Goal: Information Seeking & Learning: Learn about a topic

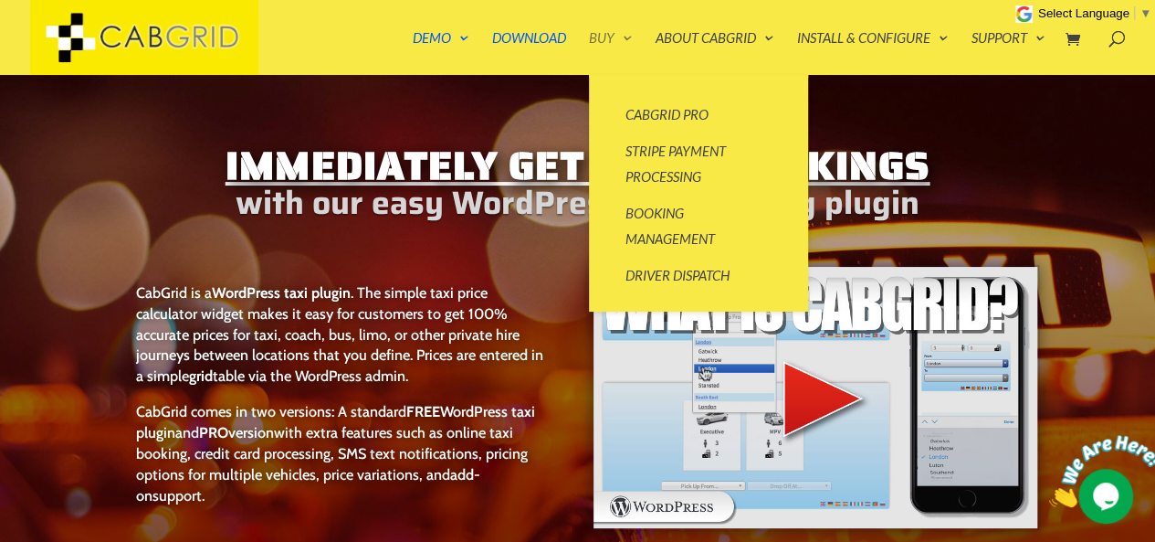
click at [614, 36] on link "Buy" at bounding box center [611, 53] width 44 height 44
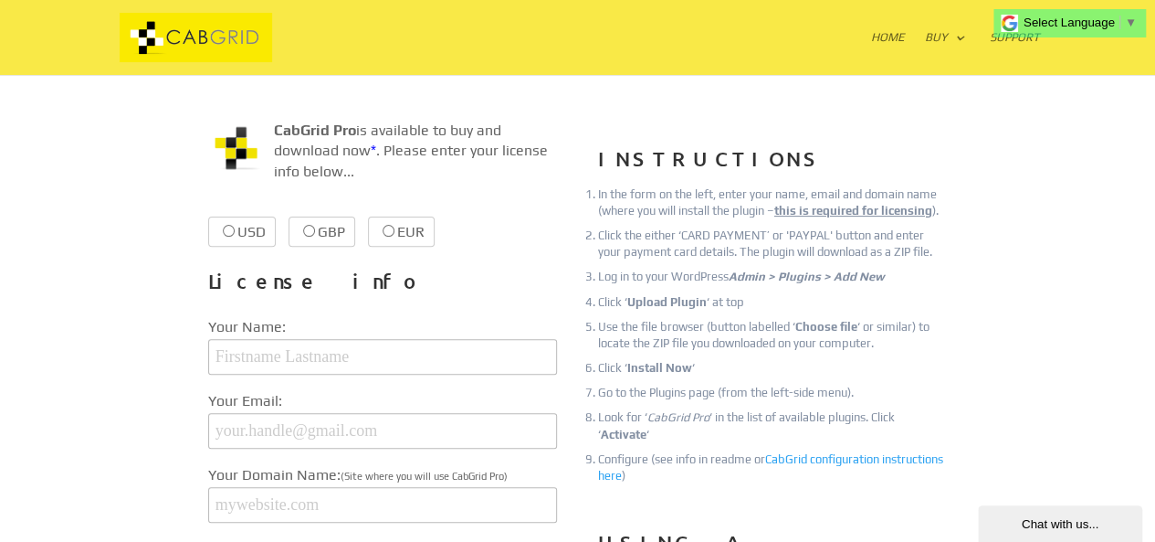
scroll to position [150, 0]
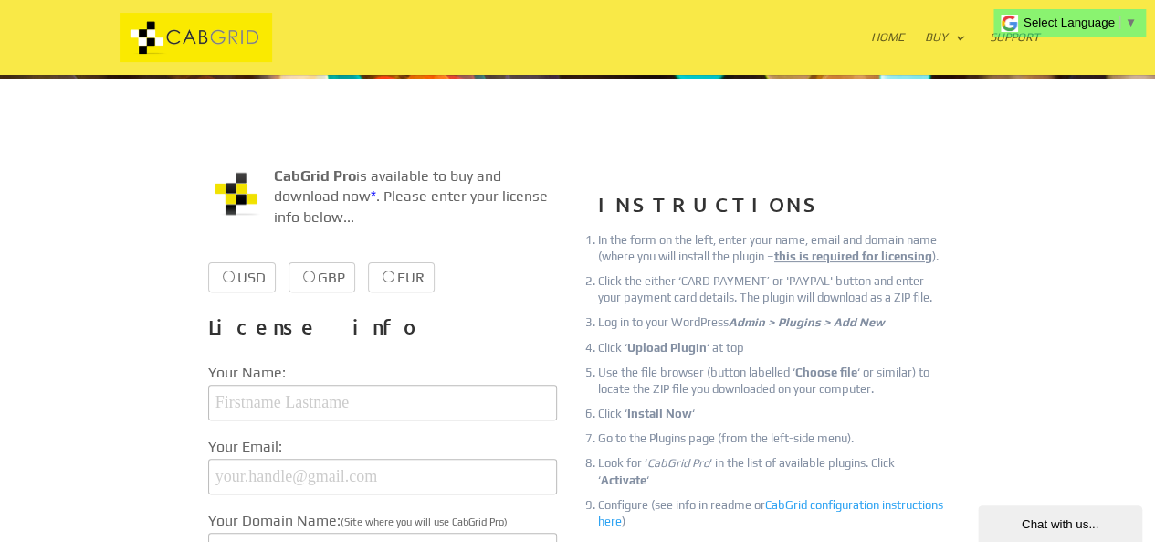
click at [226, 273] on input "USD $39.99 $39.99" at bounding box center [229, 276] width 12 height 12
radio input "true"
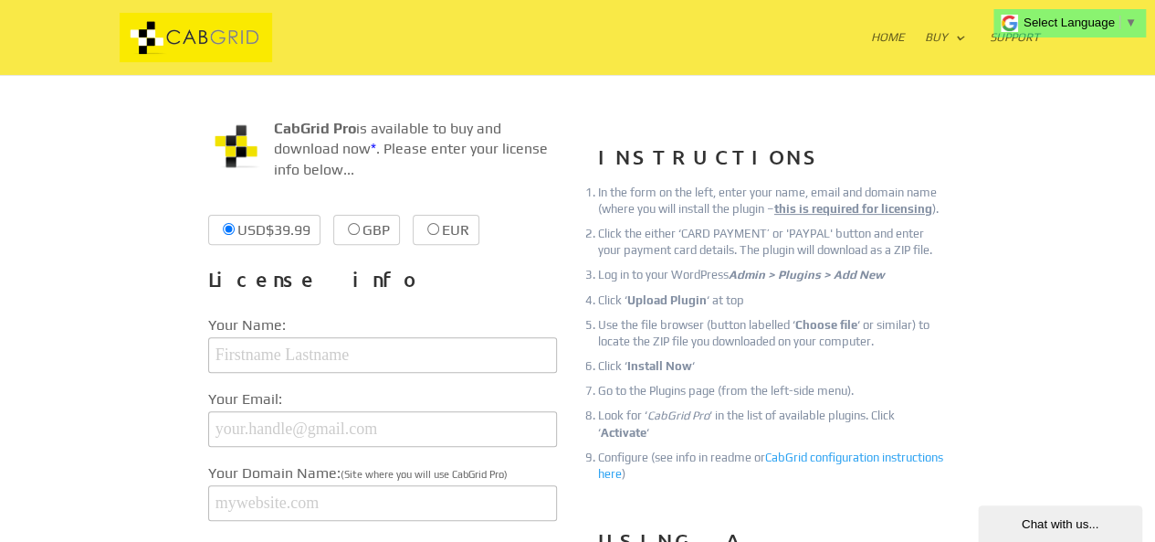
scroll to position [0, 0]
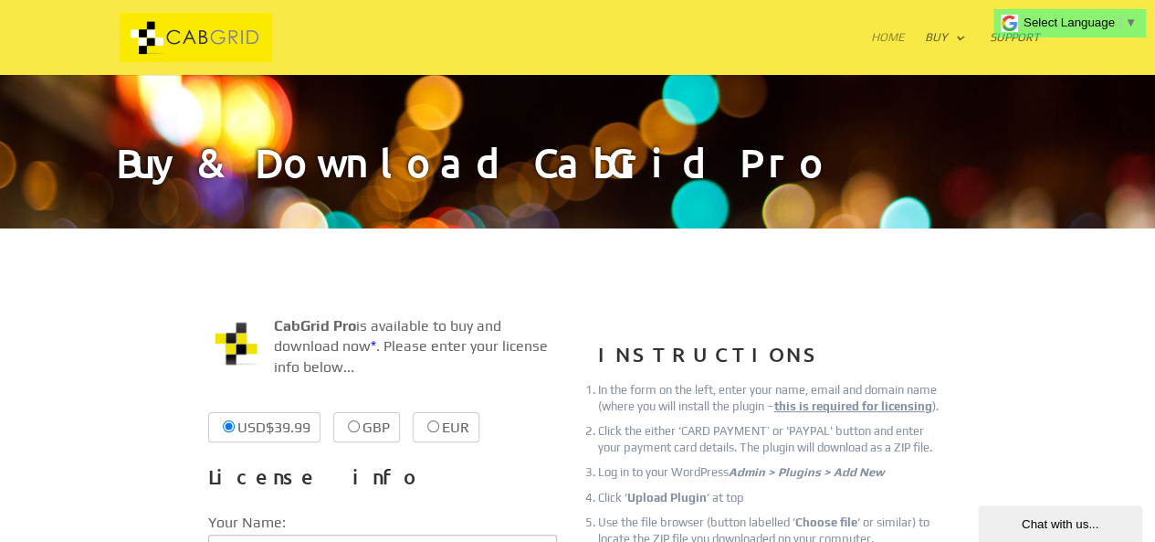
click at [892, 35] on link "Home" at bounding box center [888, 53] width 34 height 44
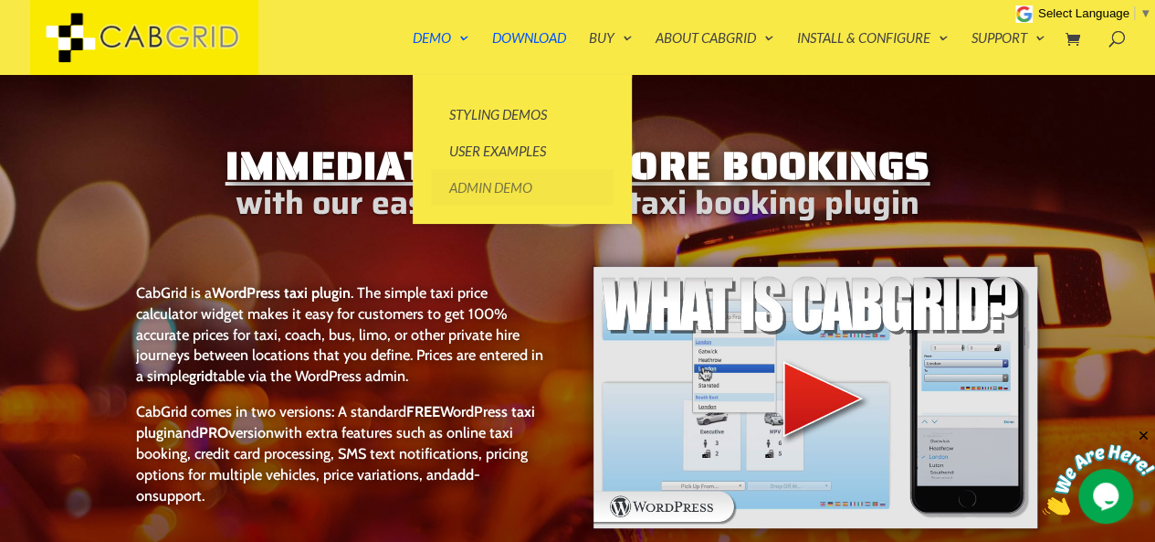
click at [507, 186] on link "Admin Demo" at bounding box center [522, 187] width 183 height 37
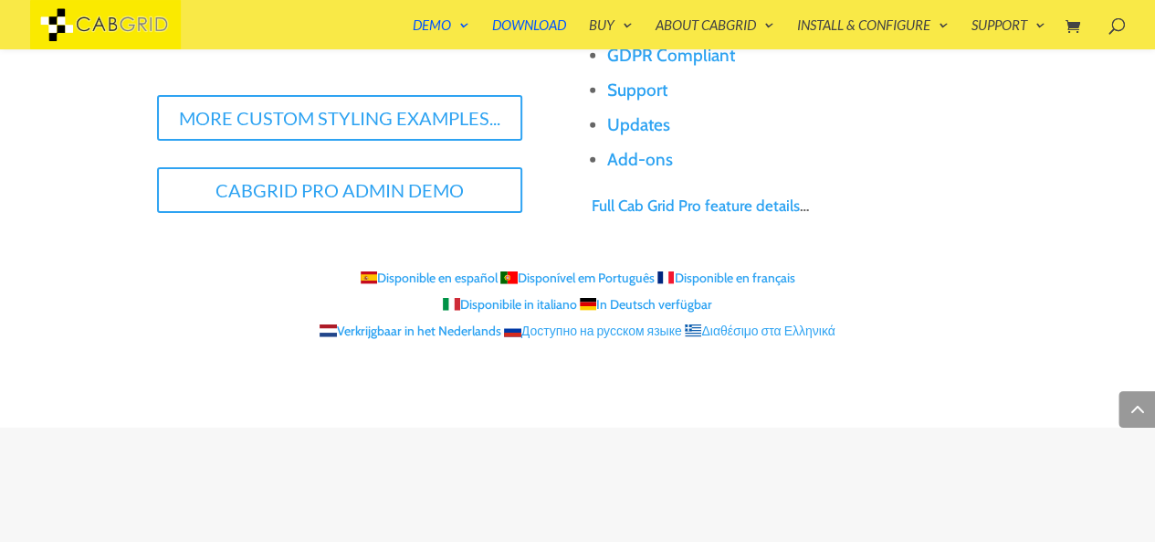
scroll to position [2180, 0]
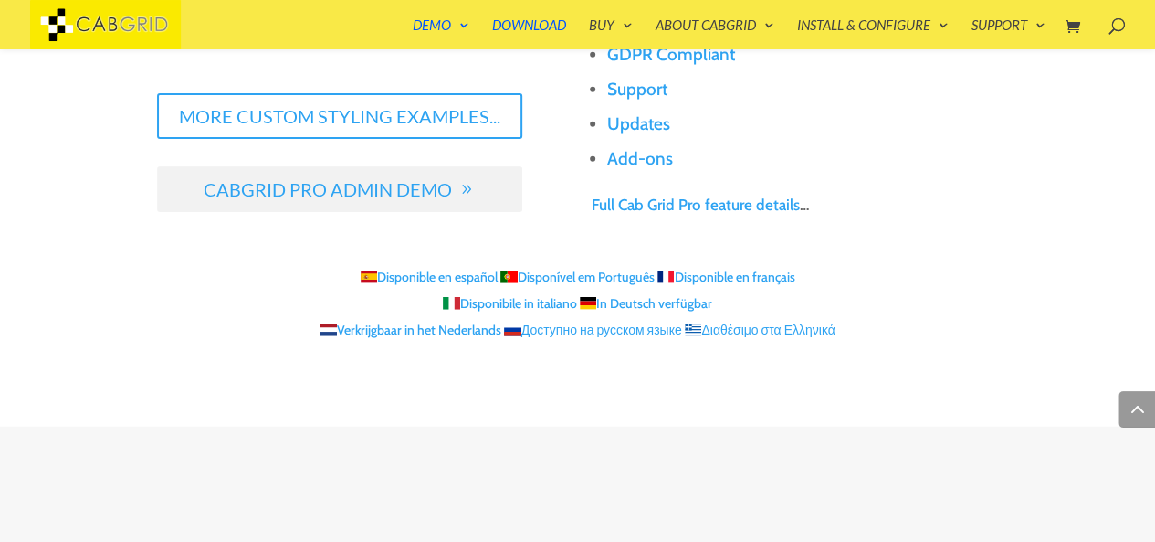
click at [291, 175] on link "CabGrid Pro Admin Demo" at bounding box center [339, 189] width 365 height 46
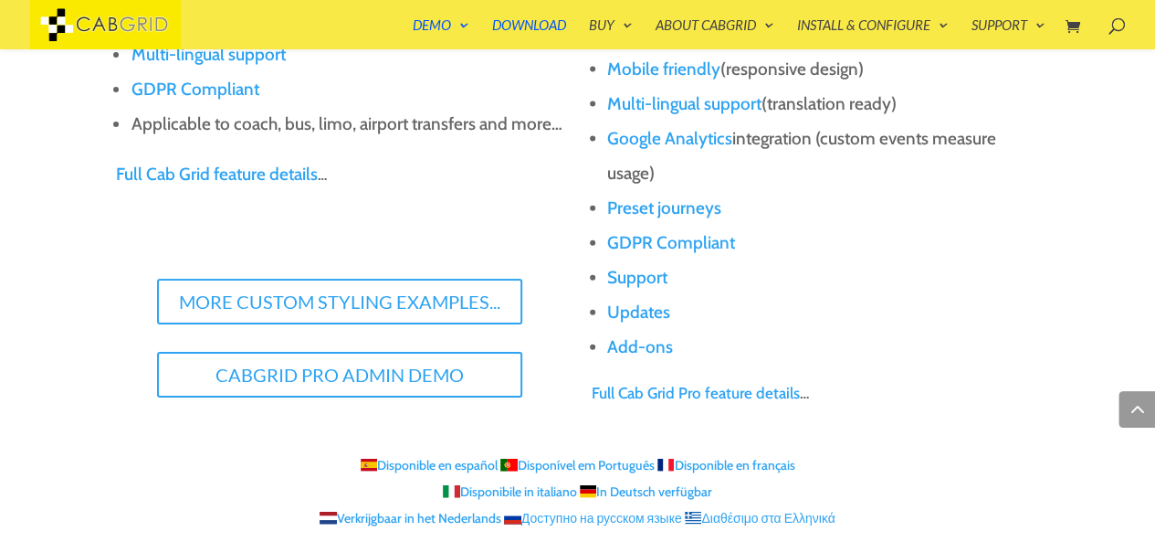
scroll to position [1991, 0]
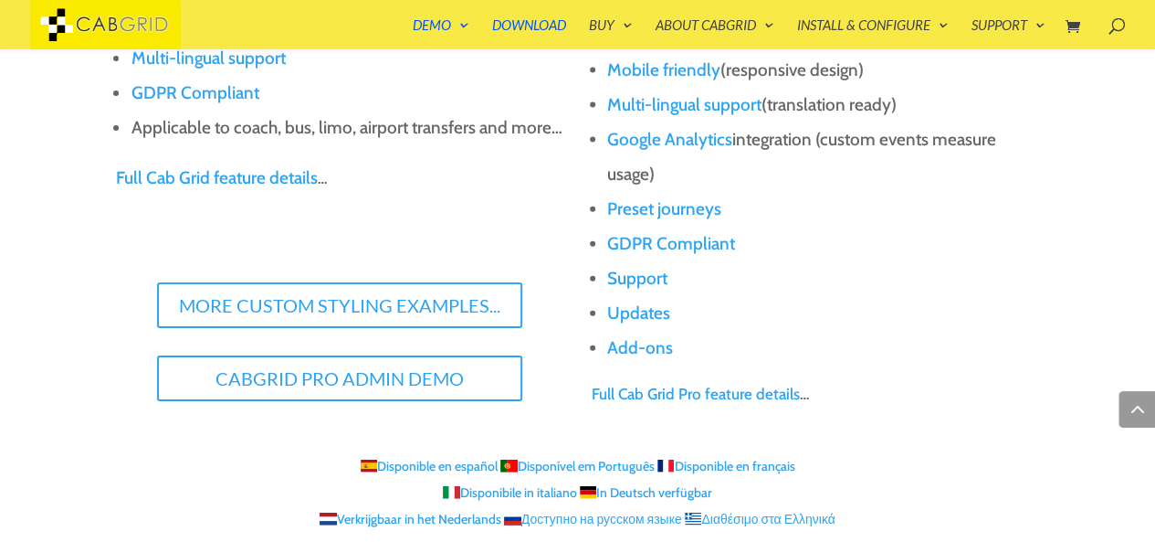
click at [185, 182] on link "Full Cab Grid feature details" at bounding box center [216, 177] width 202 height 21
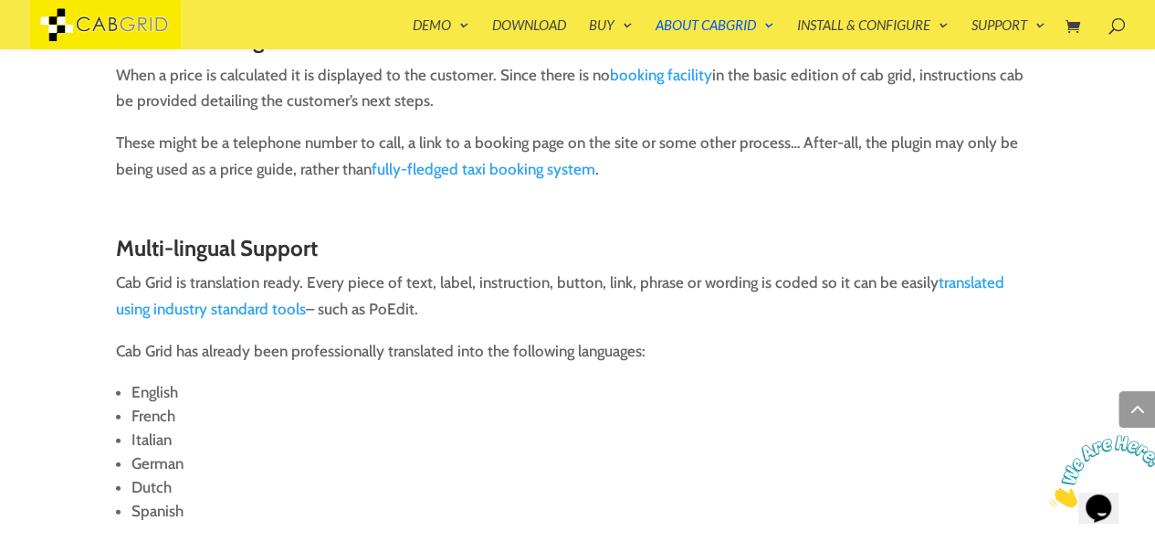
scroll to position [2252, 0]
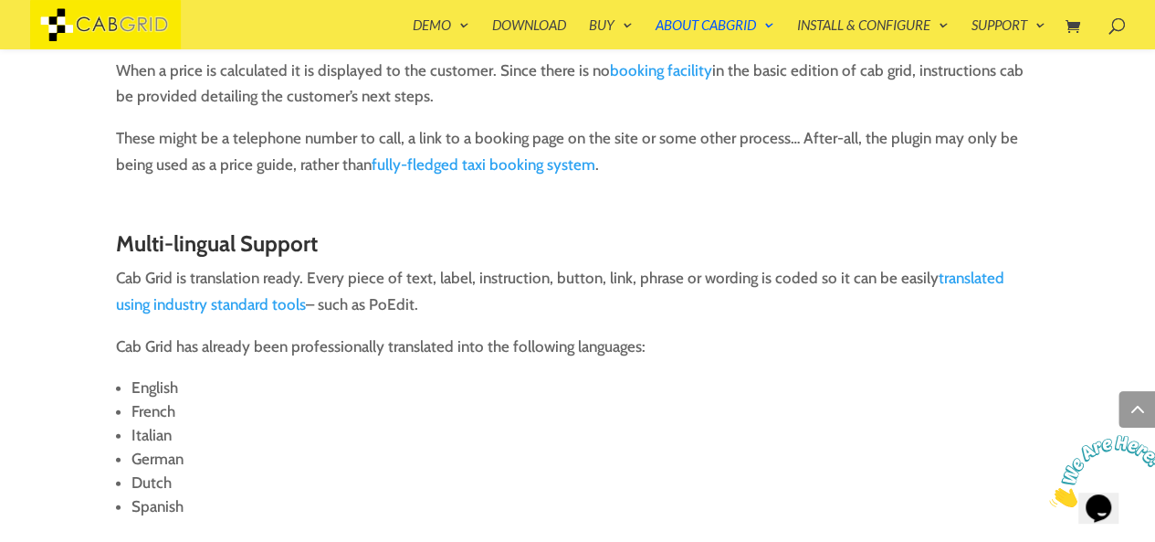
click at [440, 164] on link "fully-fledged taxi booking system" at bounding box center [484, 164] width 224 height 18
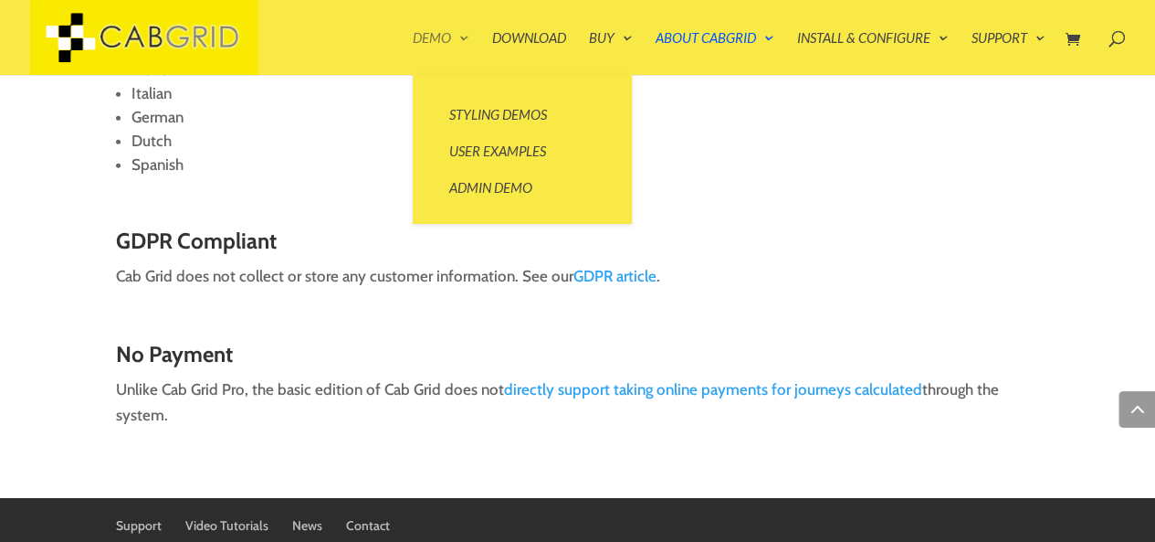
scroll to position [2610, 0]
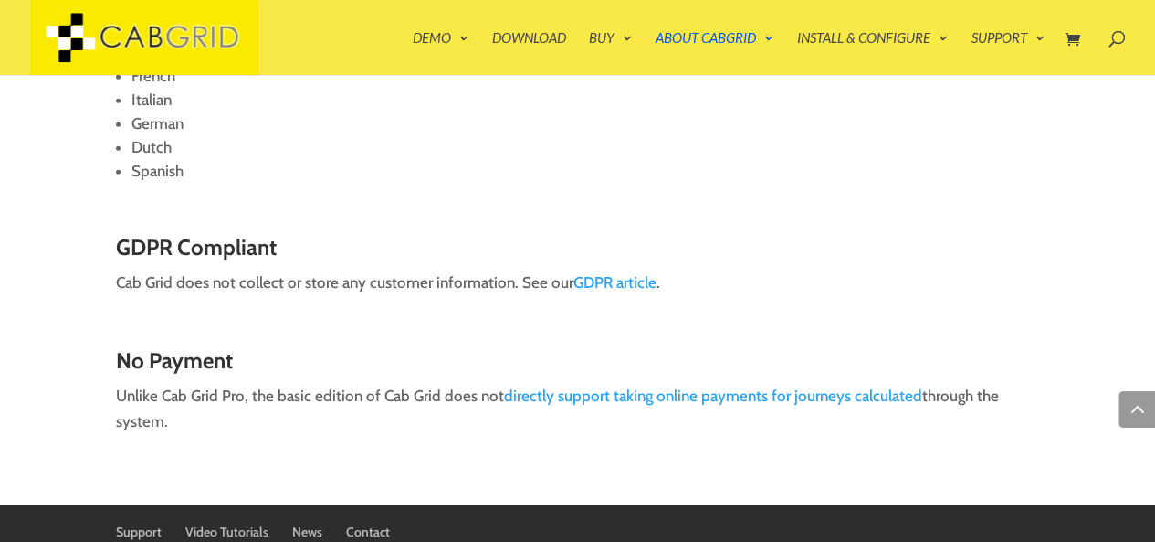
click at [160, 37] on img at bounding box center [144, 37] width 228 height 75
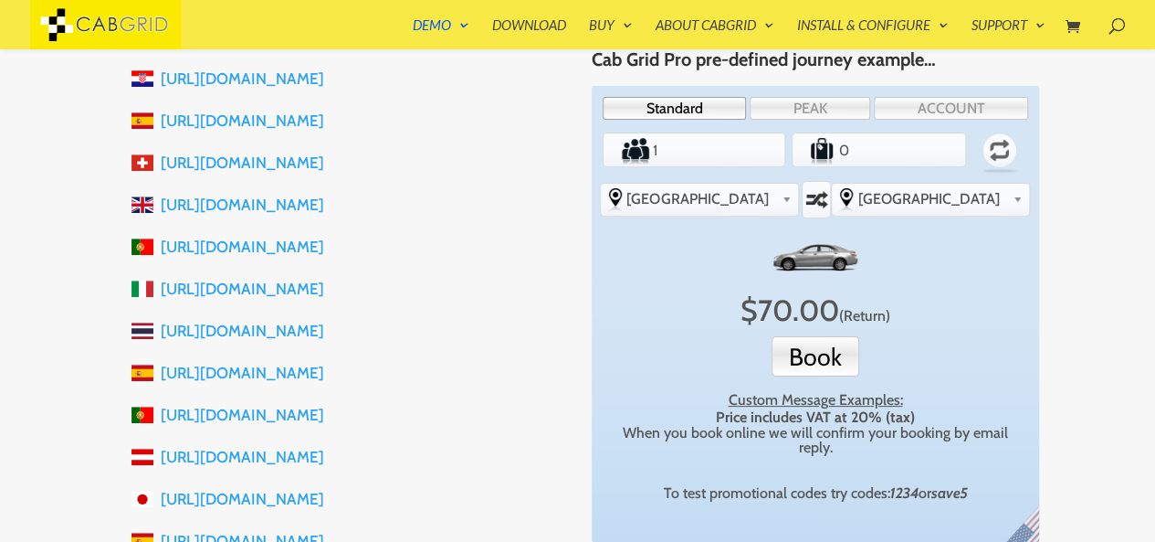
scroll to position [575, 0]
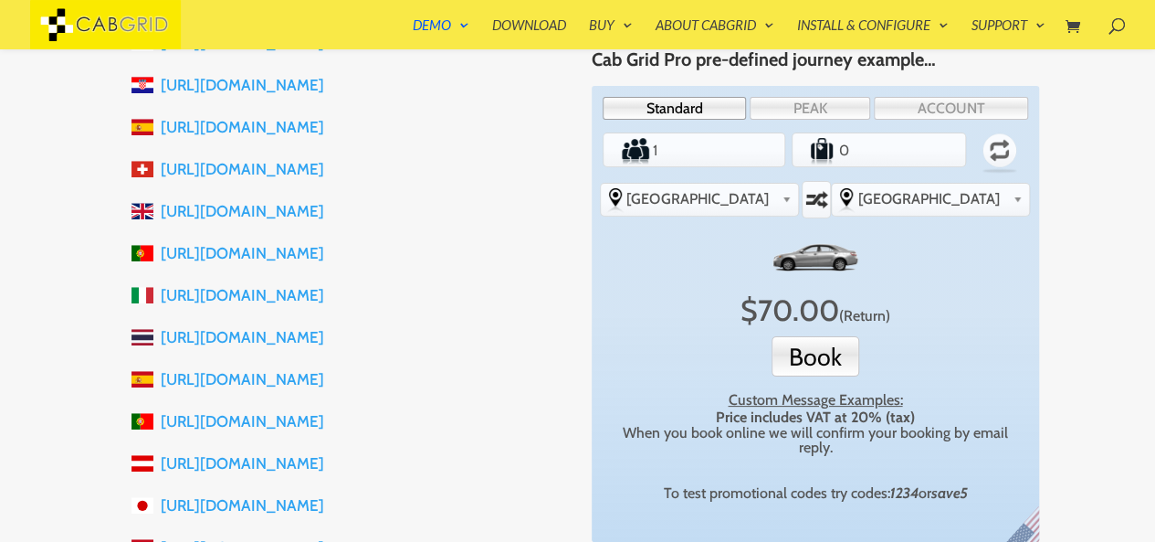
click at [324, 132] on link "https://mallorcatransferspellicer.com" at bounding box center [242, 127] width 163 height 18
click at [276, 421] on link "https://queltorreforte.com" at bounding box center [242, 421] width 163 height 18
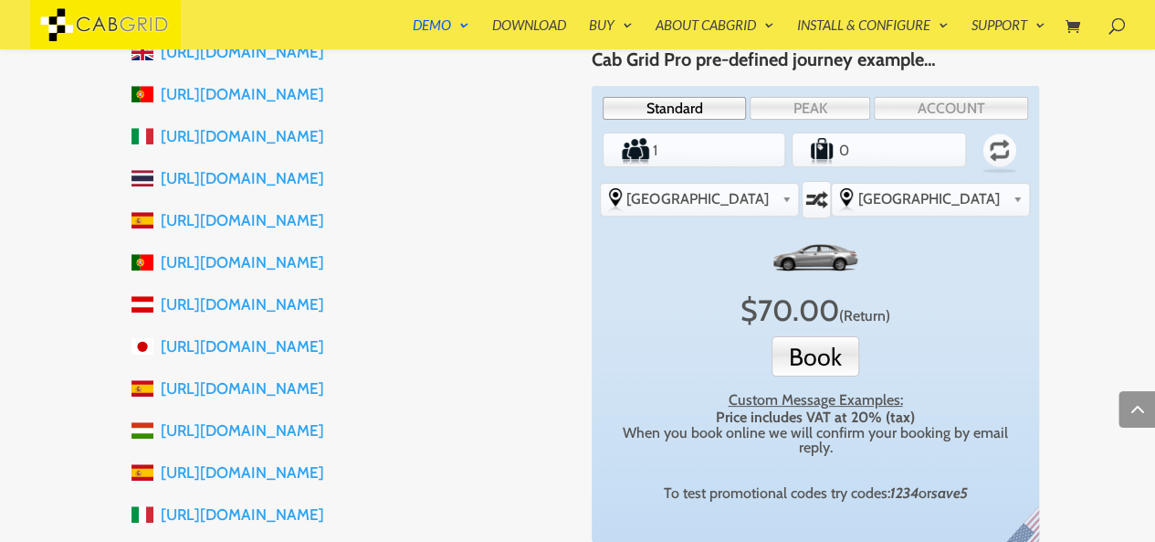
scroll to position [800, 0]
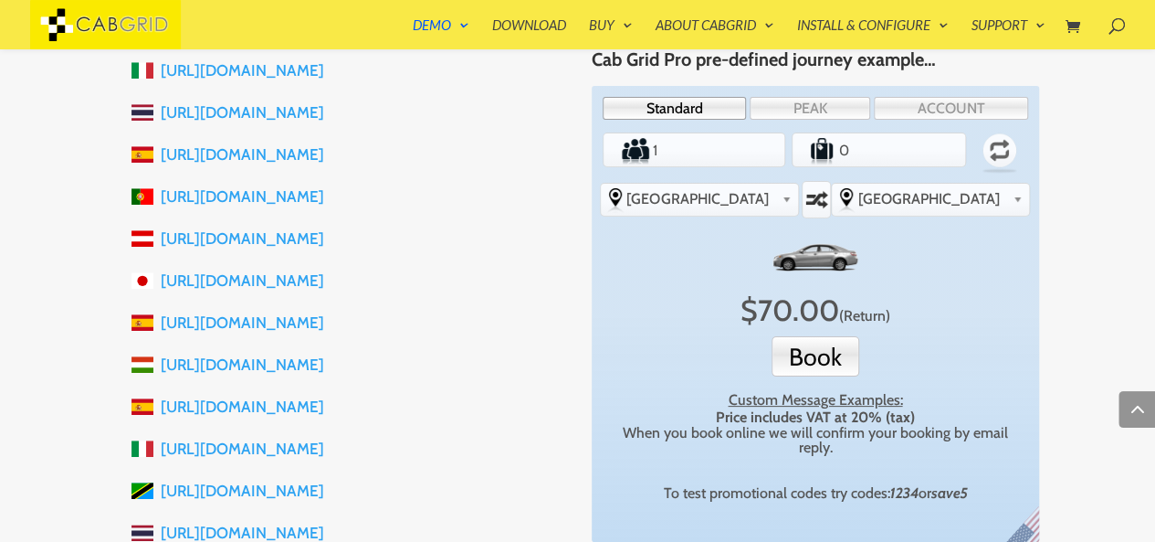
click at [303, 322] on link "https://choferprivadovm.com" at bounding box center [242, 322] width 163 height 18
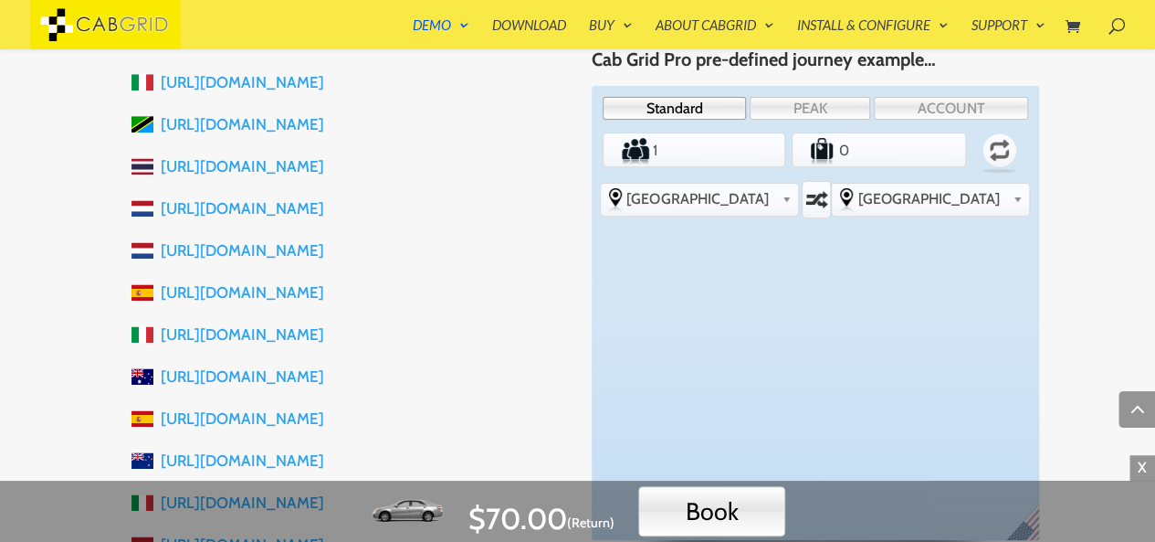
scroll to position [1174, 0]
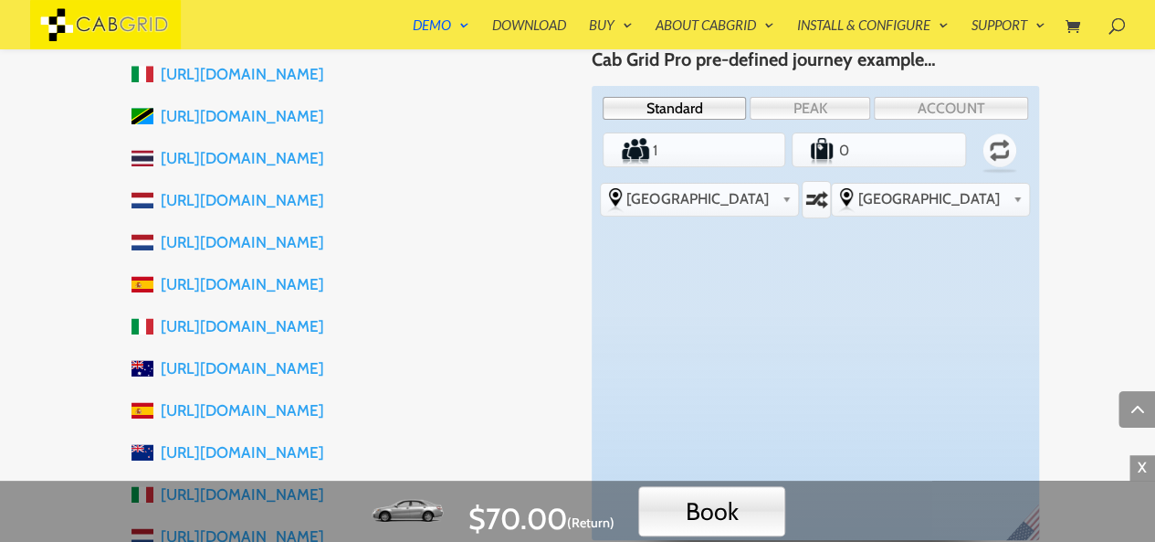
click at [299, 279] on link "https://taxicalaratjada.com" at bounding box center [242, 284] width 163 height 18
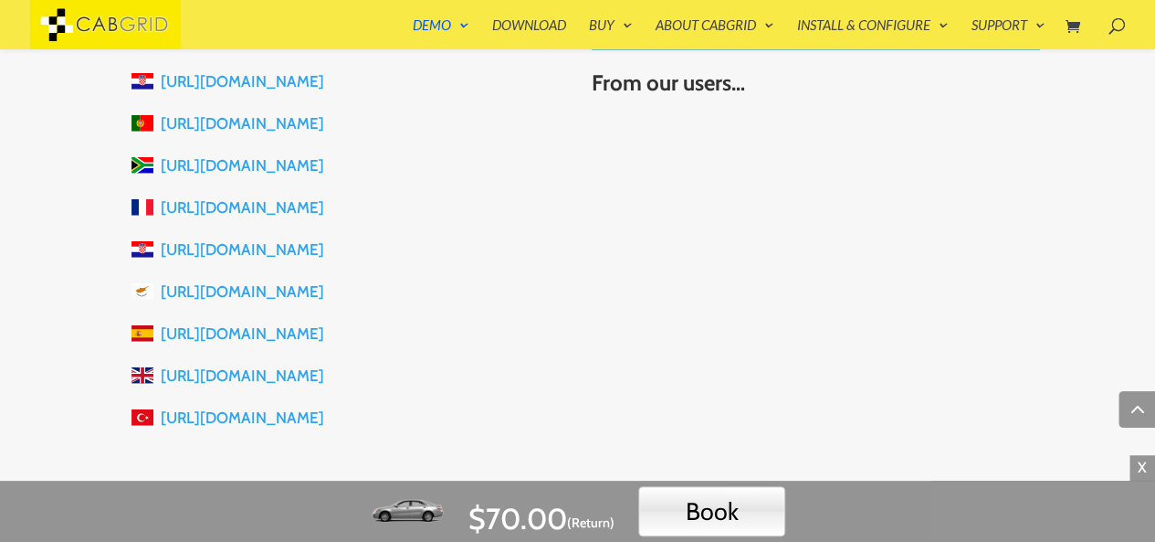
scroll to position [2208, 0]
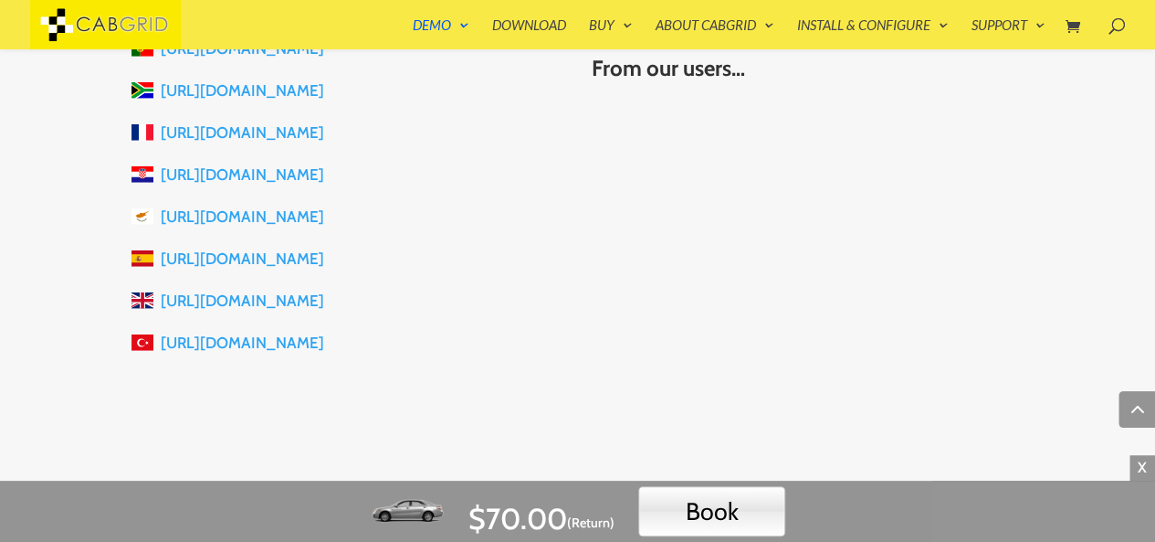
click at [256, 344] on link "https://safirtaksi.com" at bounding box center [242, 342] width 163 height 18
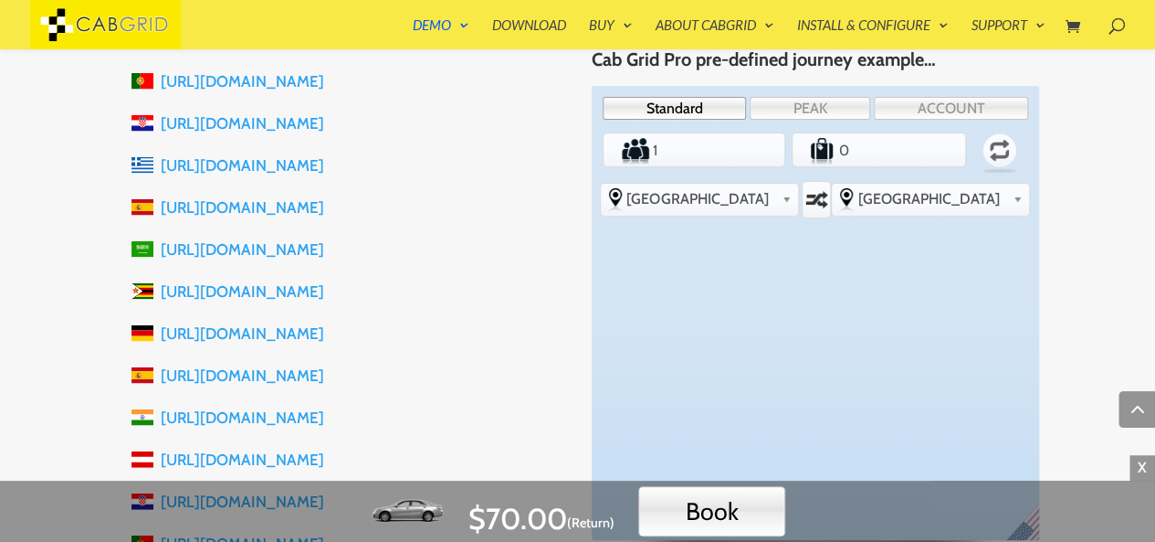
scroll to position [1707, 0]
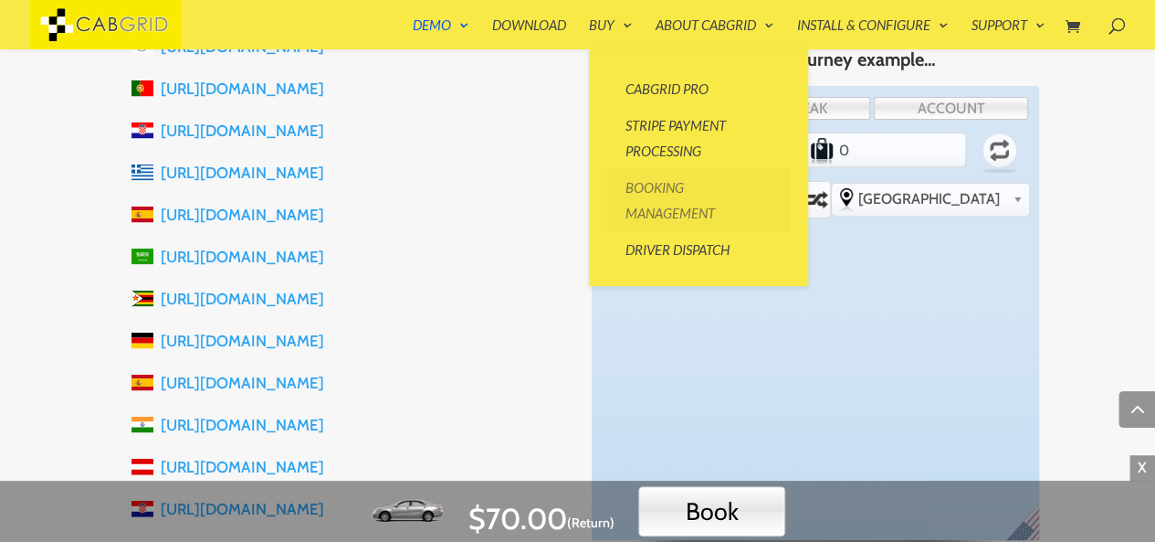
click at [676, 205] on link "Booking Management" at bounding box center [698, 200] width 183 height 62
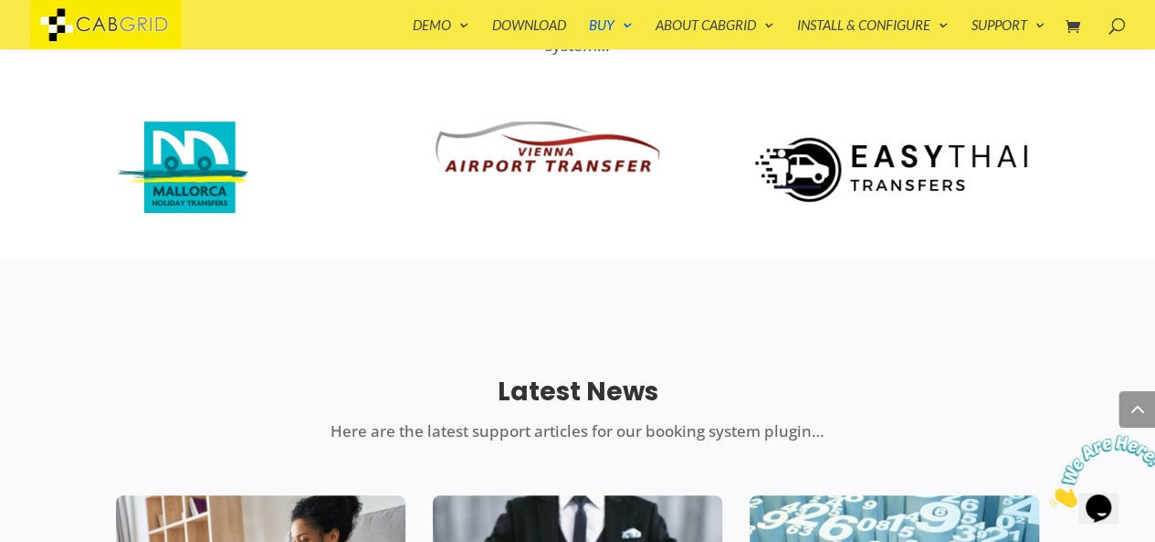
scroll to position [3793, 0]
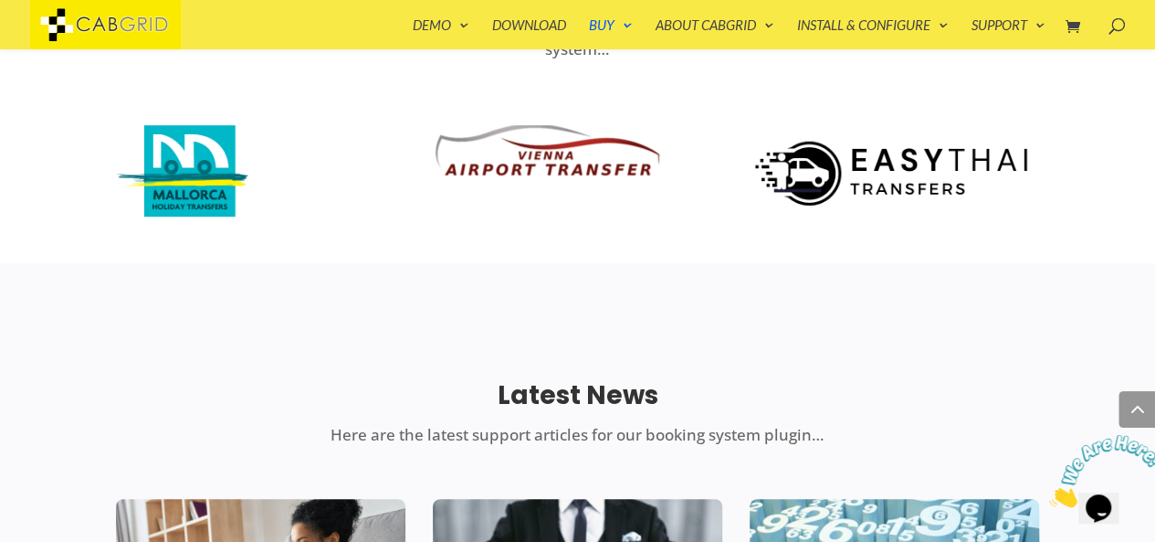
click at [532, 131] on img at bounding box center [547, 150] width 228 height 51
click at [837, 165] on img at bounding box center [895, 168] width 290 height 86
